Goal: Task Accomplishment & Management: Manage account settings

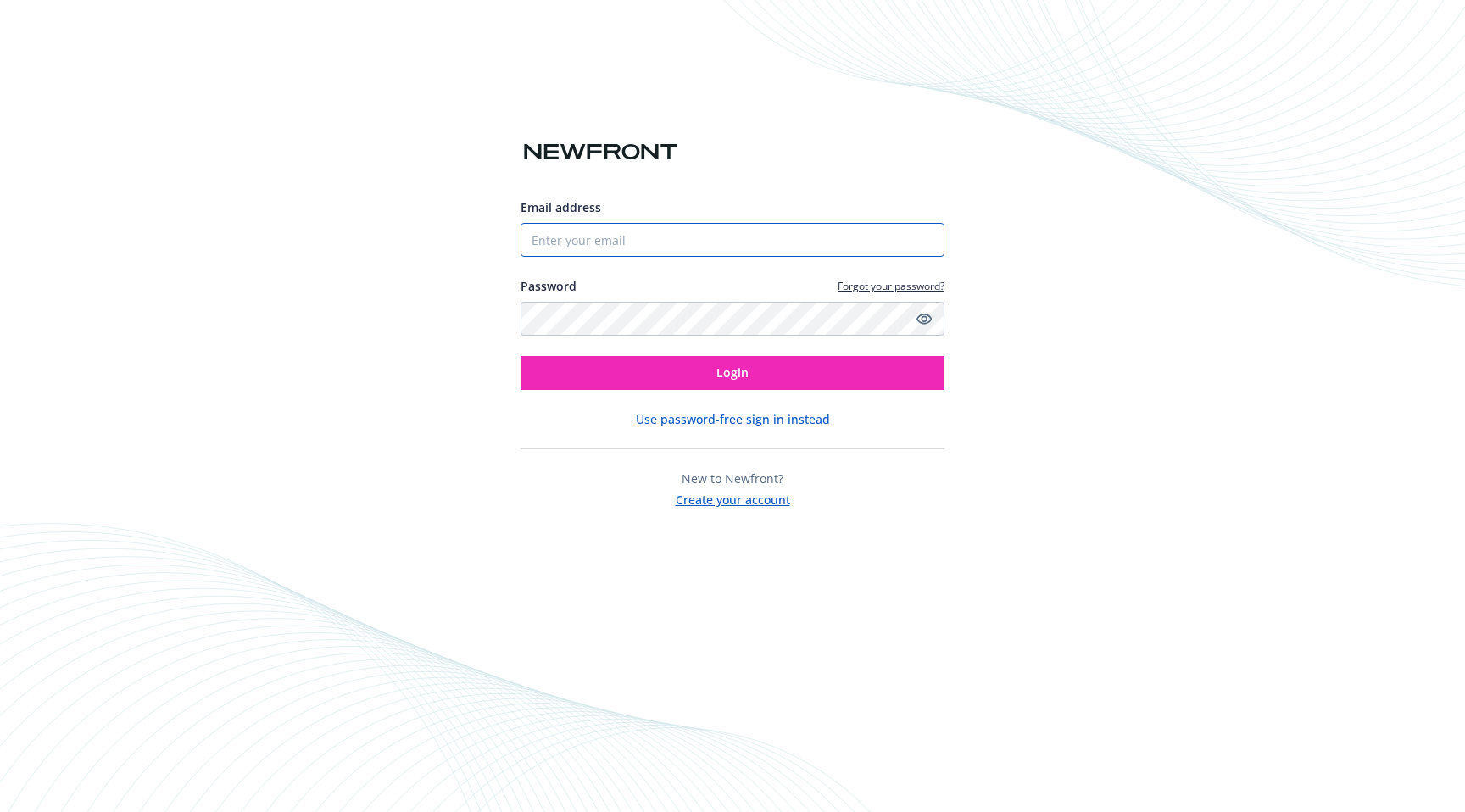
click at [595, 234] on input "Email address" at bounding box center [732, 239] width 424 height 34
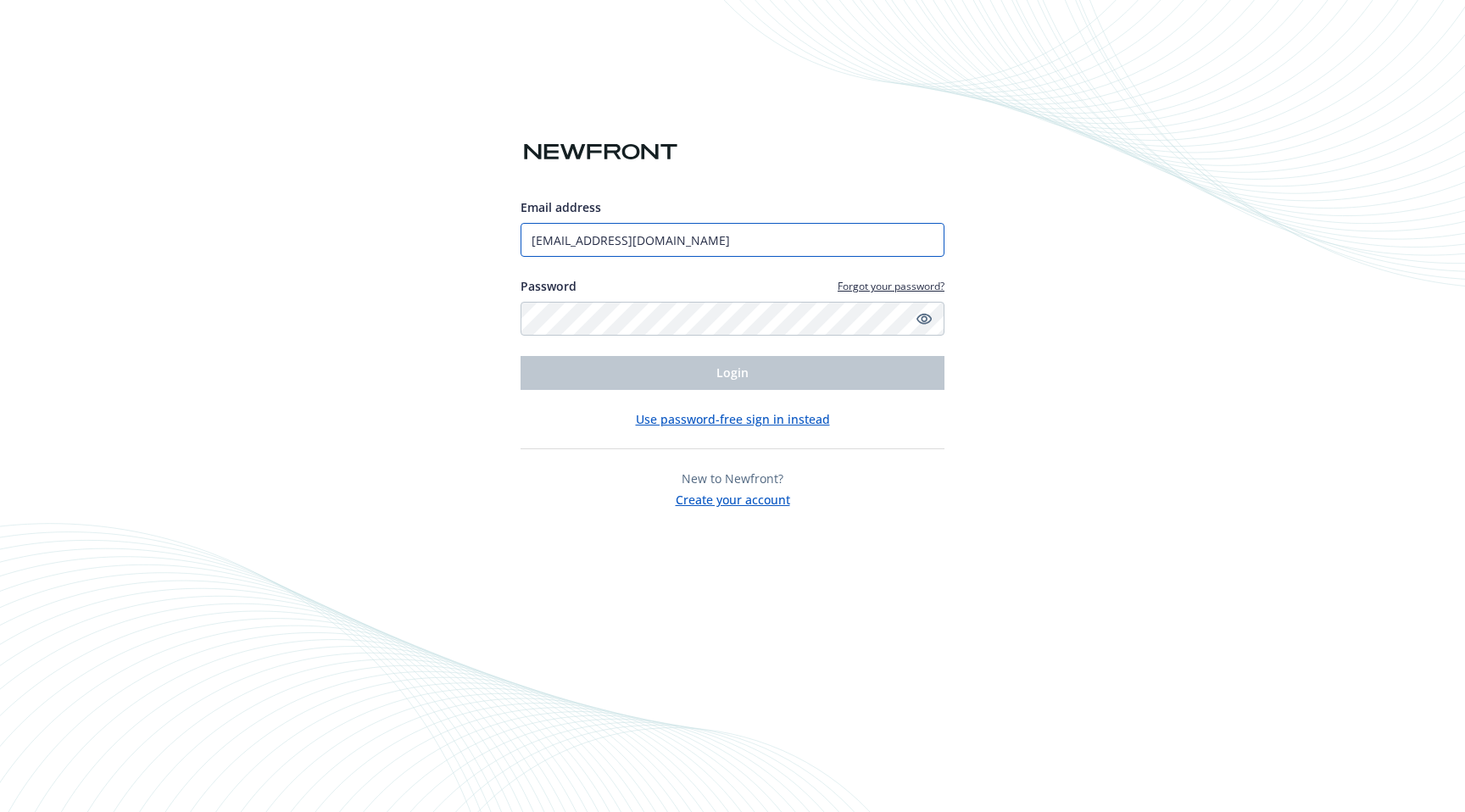
type input "[EMAIL_ADDRESS][DOMAIN_NAME]"
click at [785, 428] on button "Use password-free sign in instead" at bounding box center [733, 419] width 194 height 18
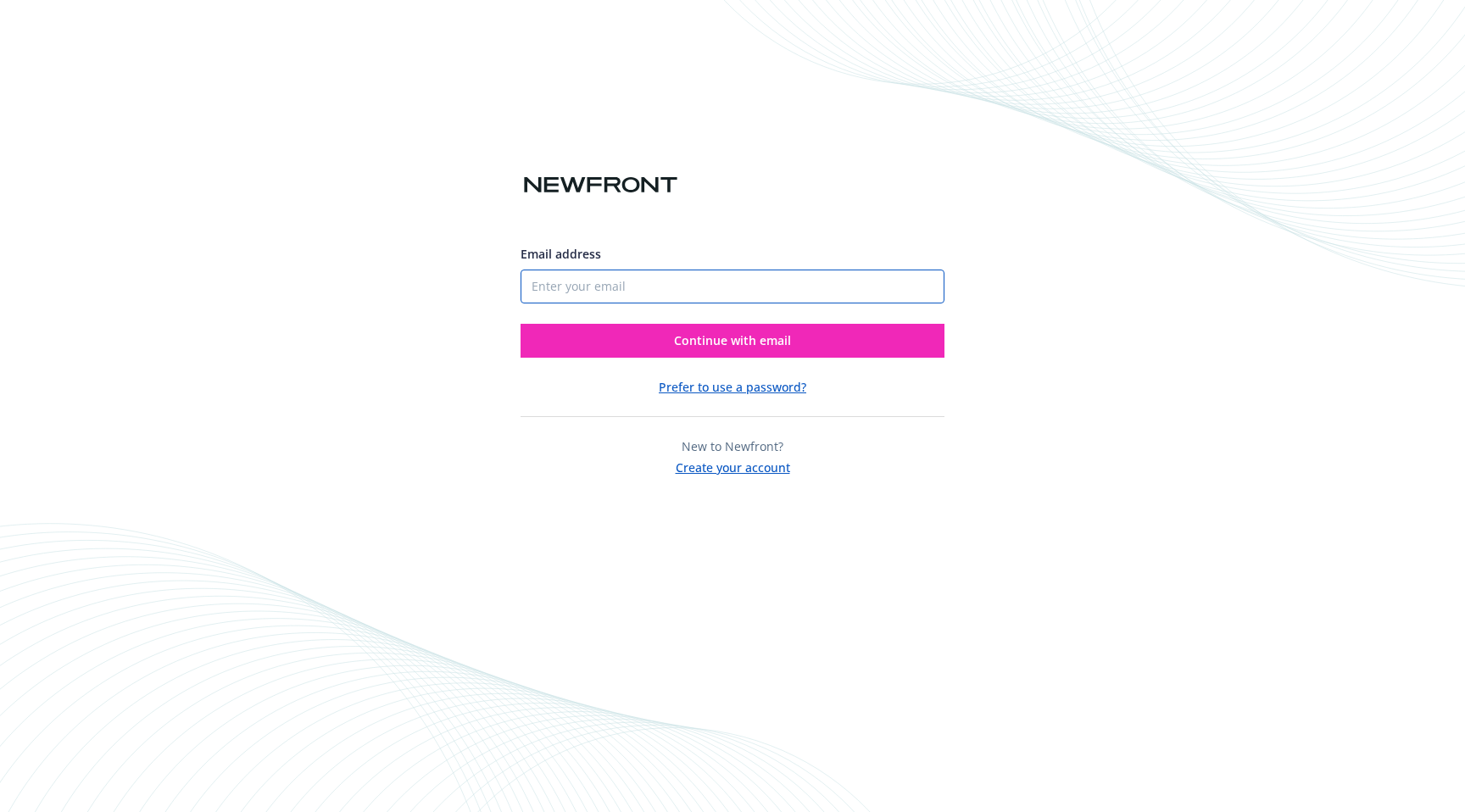
click at [730, 301] on input "Email address" at bounding box center [732, 286] width 424 height 34
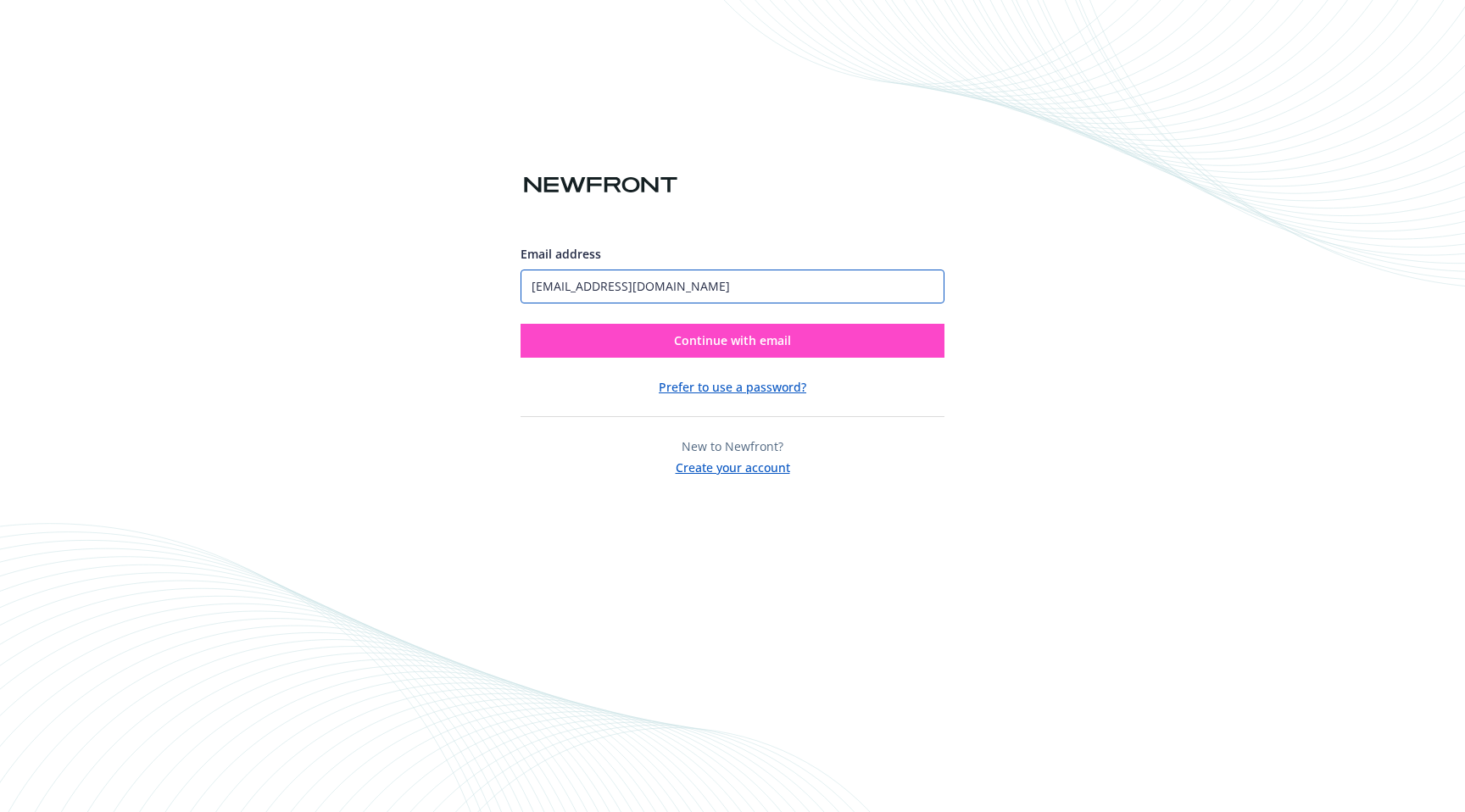
type input "[EMAIL_ADDRESS][DOMAIN_NAME]"
click at [881, 341] on button "Continue with email" at bounding box center [732, 340] width 424 height 34
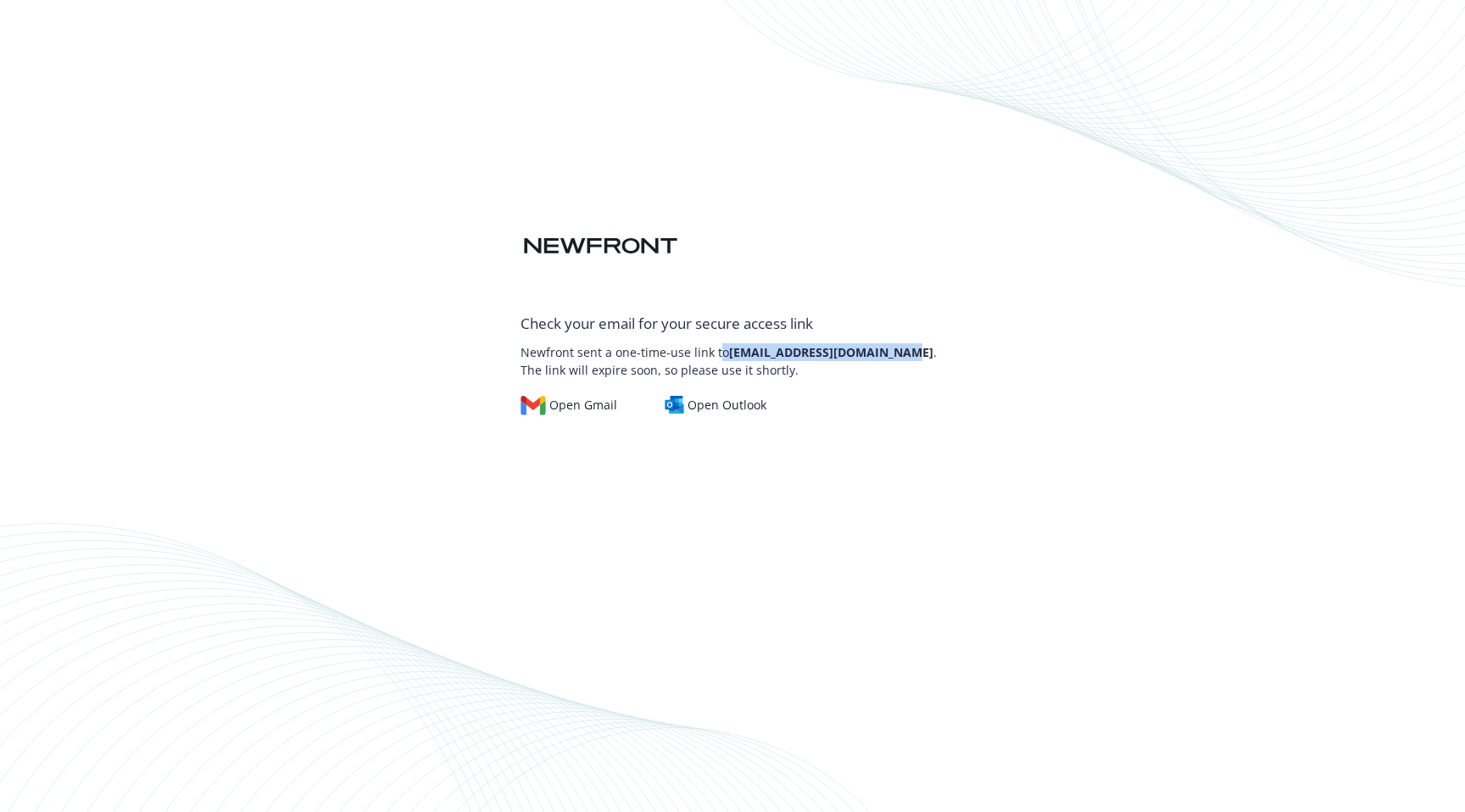
drag, startPoint x: 891, startPoint y: 352, endPoint x: 718, endPoint y: 351, distance: 173.0
click at [717, 351] on p "Newfront sent a one-time-use link to tflittner@rocketlawyer.com . The link will…" at bounding box center [732, 356] width 424 height 44
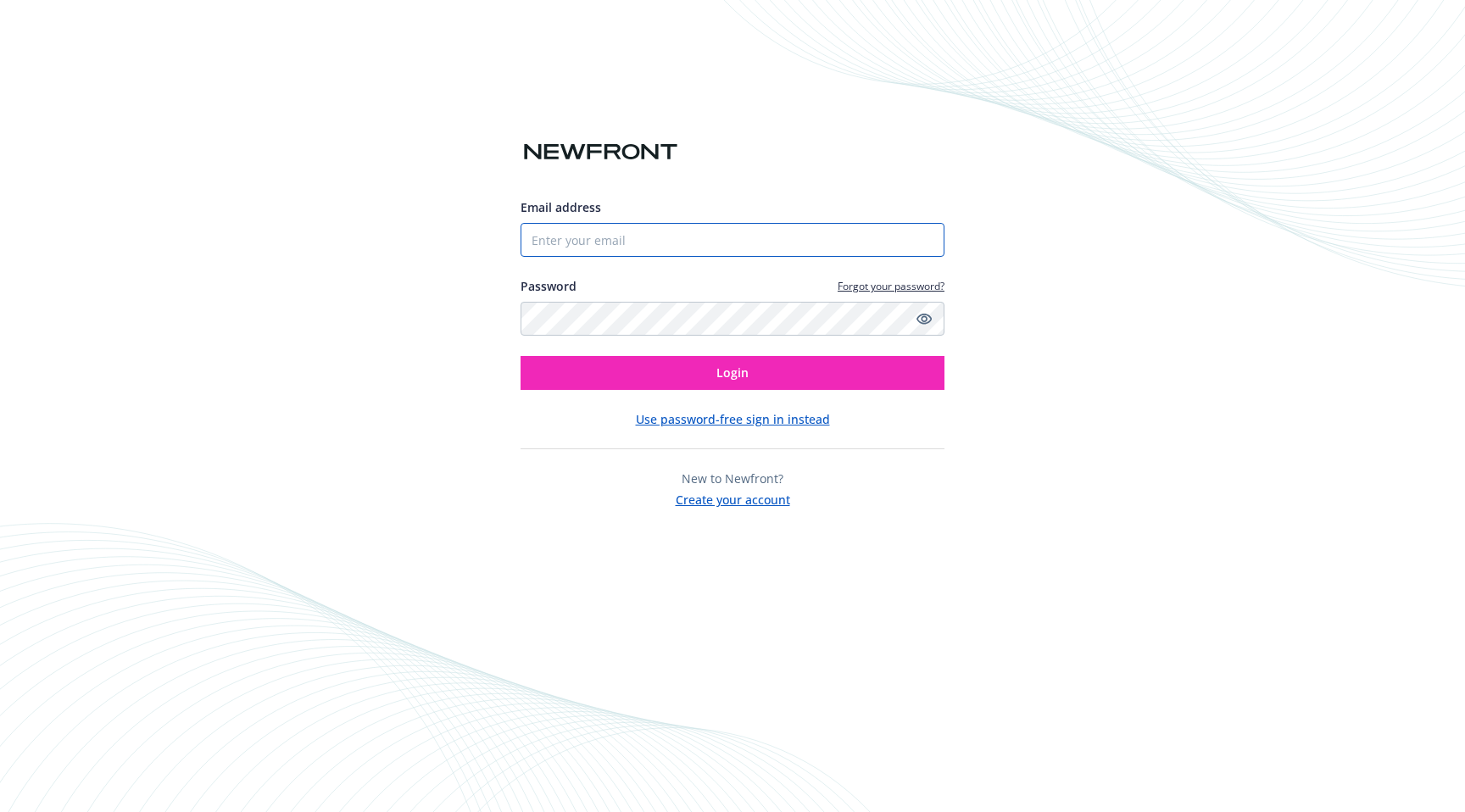
click at [602, 245] on input "Email address" at bounding box center [732, 239] width 424 height 34
click at [926, 290] on link "Forgot your password?" at bounding box center [891, 286] width 107 height 15
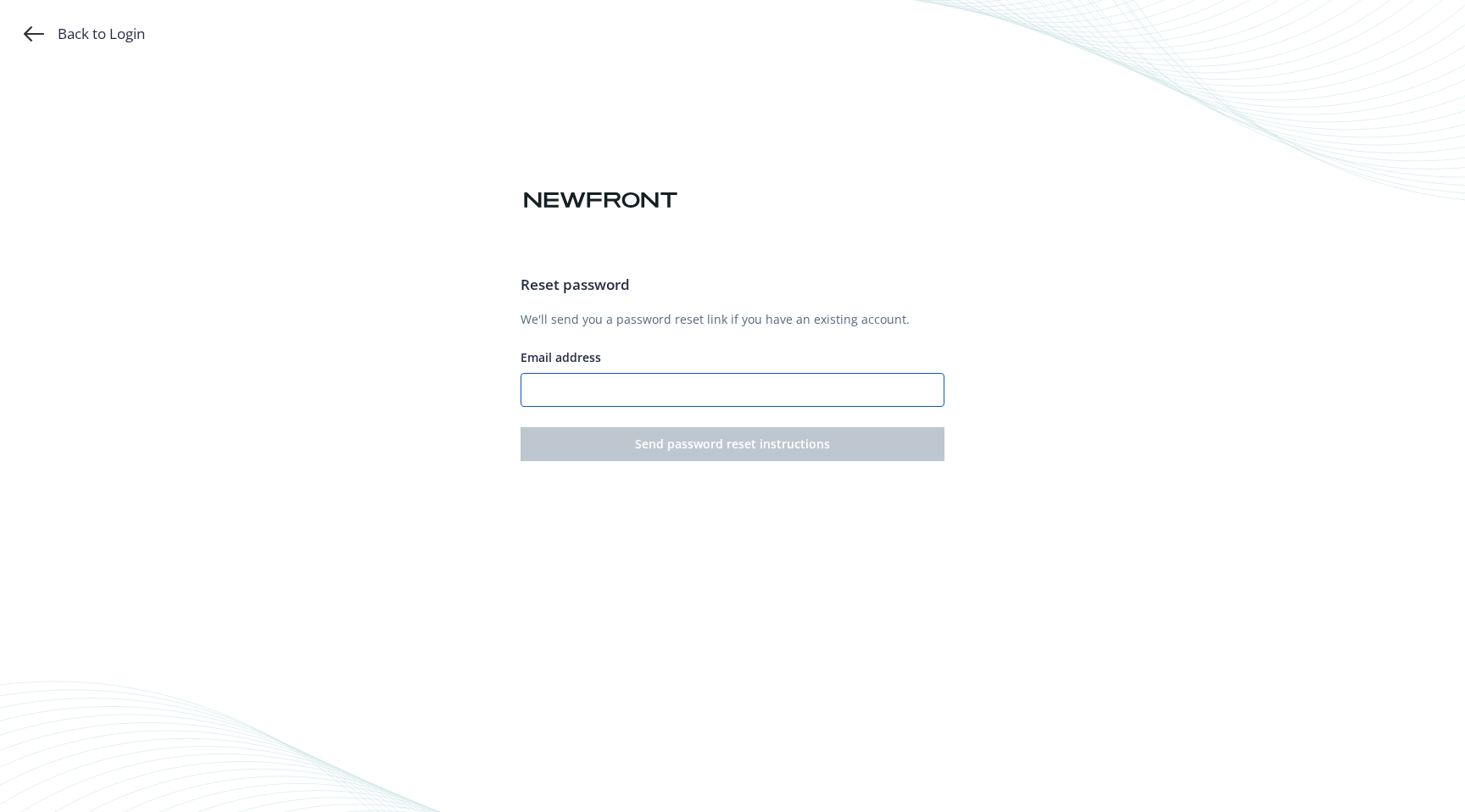
click at [662, 378] on input "Email address" at bounding box center [732, 390] width 424 height 34
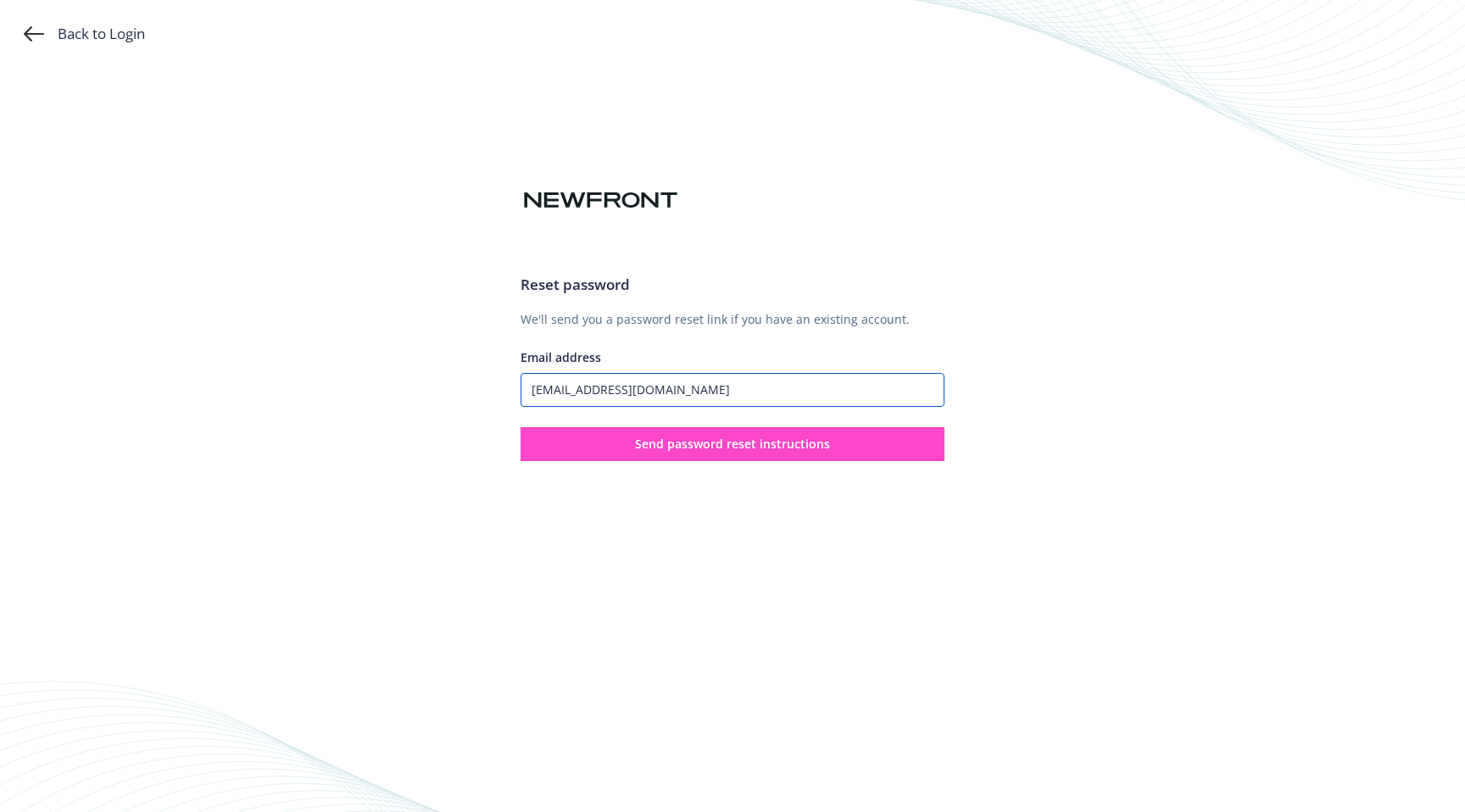
type input "[EMAIL_ADDRESS][DOMAIN_NAME]"
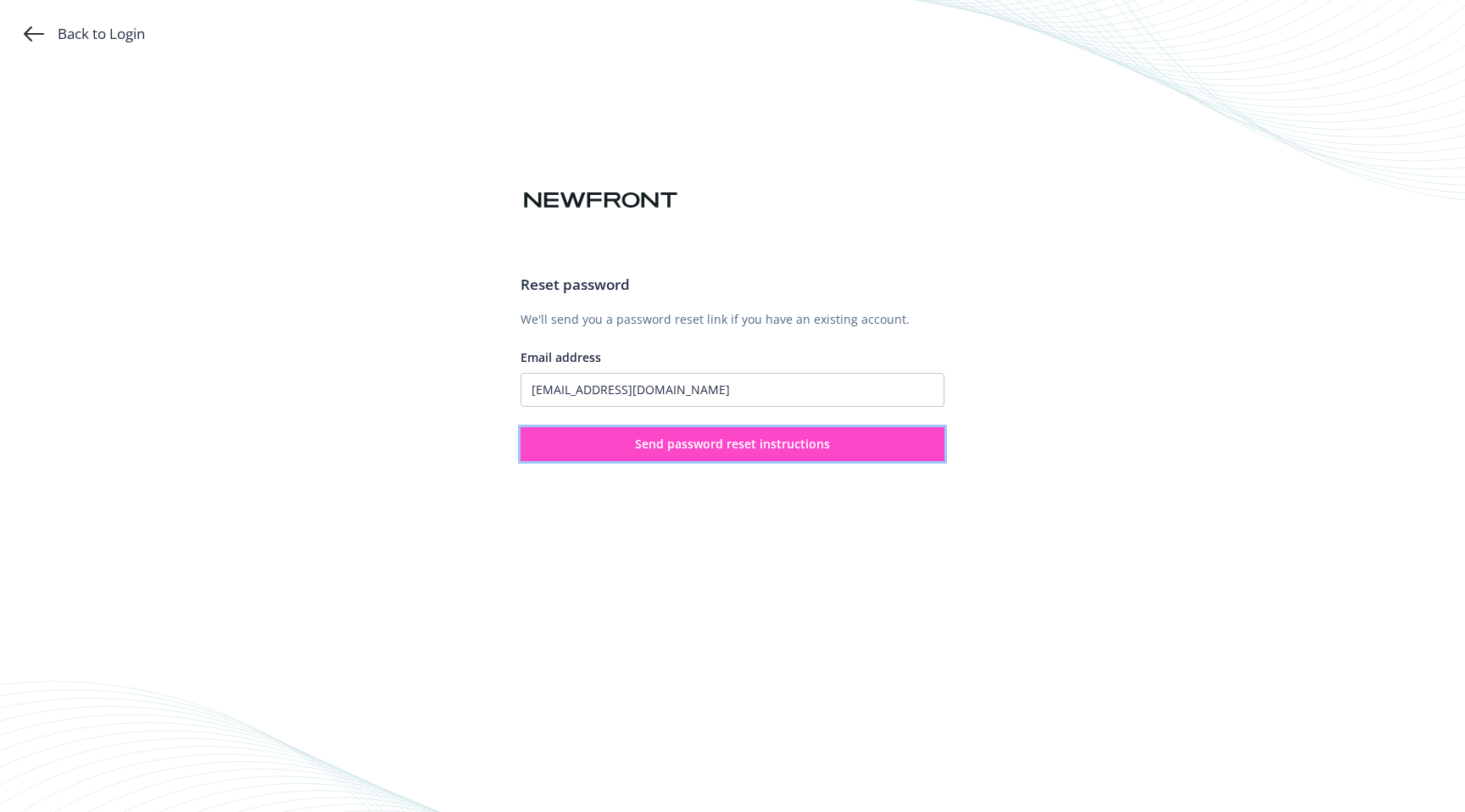
click at [861, 450] on button "Send password reset instructions" at bounding box center [732, 444] width 424 height 34
